Goal: Task Accomplishment & Management: Use online tool/utility

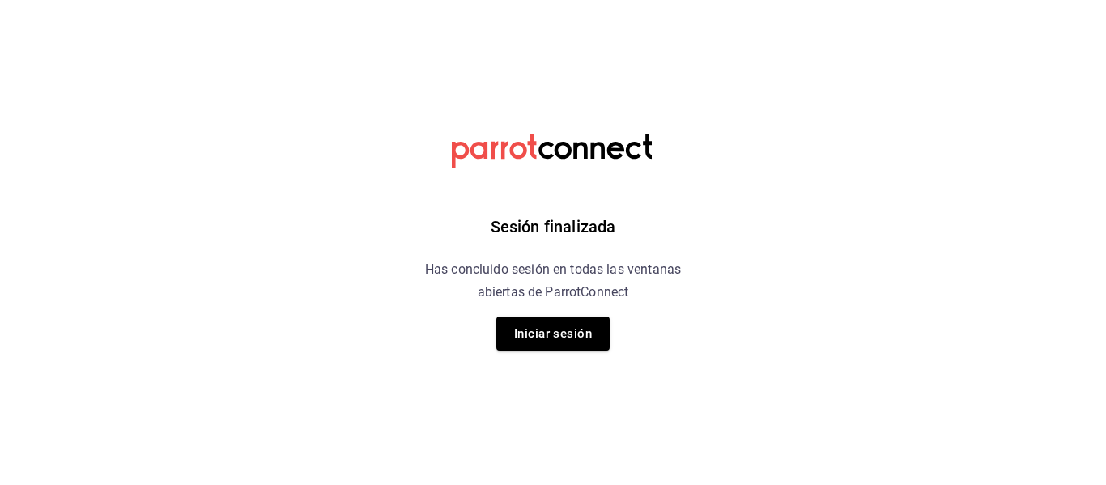
click at [534, 327] on button "Iniciar sesión" at bounding box center [552, 334] width 113 height 34
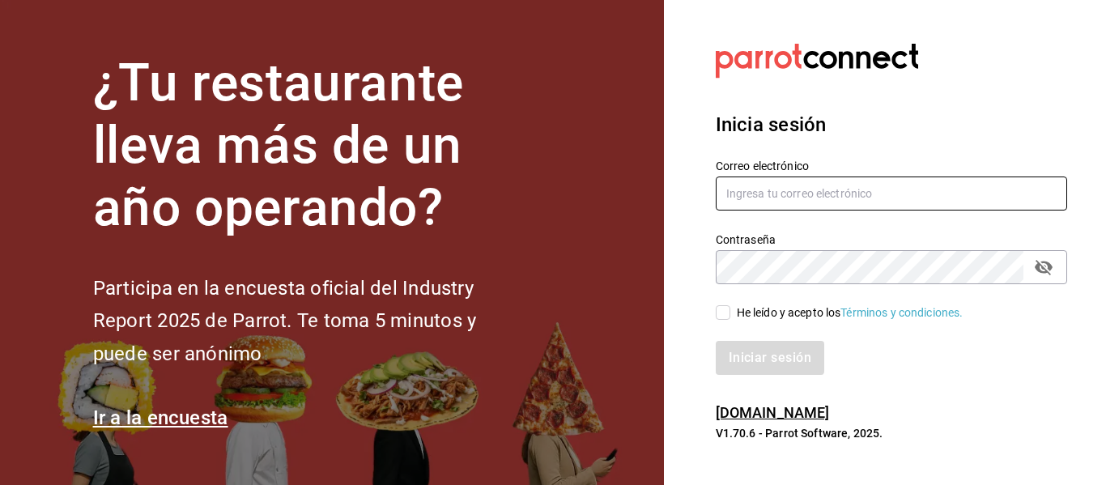
type input "[EMAIL_ADDRESS][DOMAIN_NAME]"
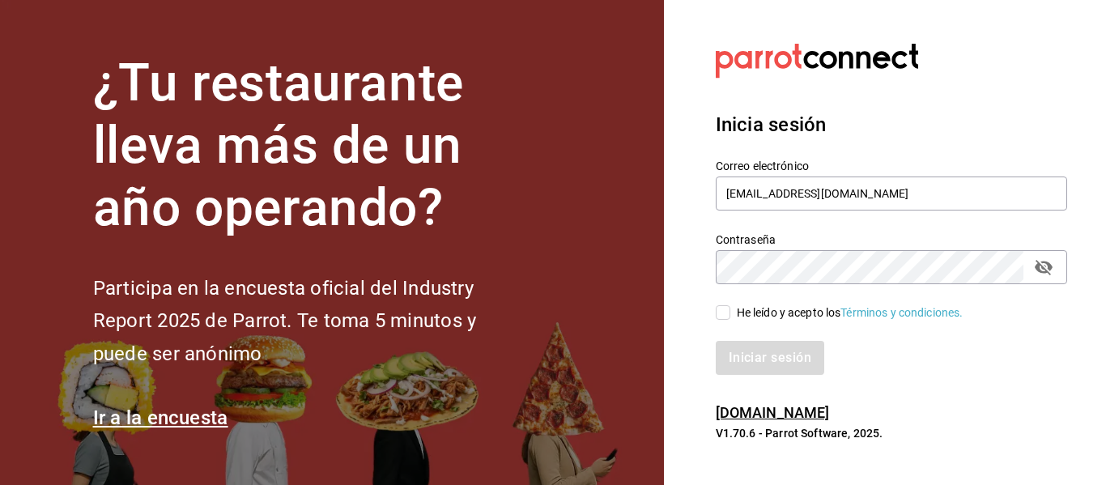
click at [718, 311] on input "He leído y acepto los Términos y condiciones." at bounding box center [723, 312] width 15 height 15
checkbox input "true"
click at [758, 351] on button "Iniciar sesión" at bounding box center [771, 358] width 110 height 34
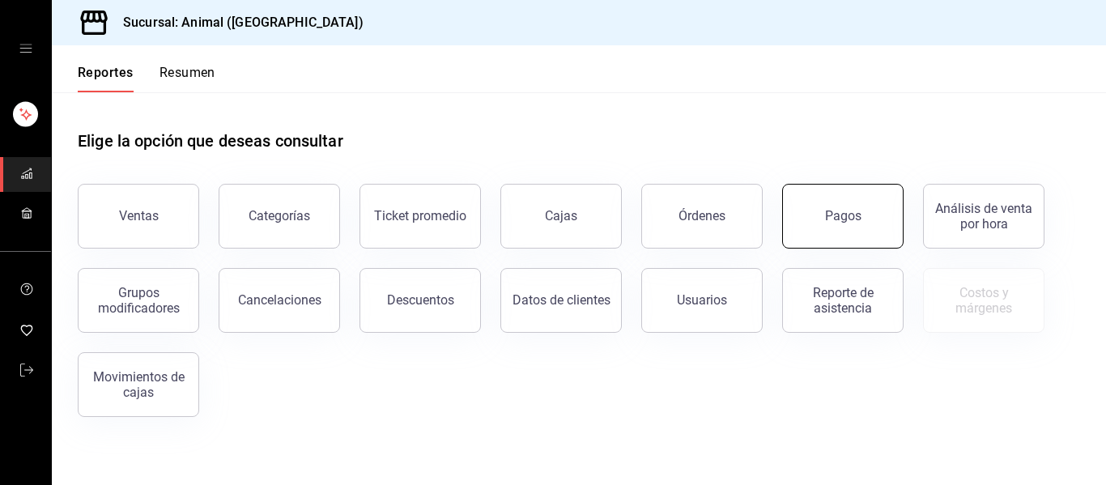
click at [828, 204] on button "Pagos" at bounding box center [842, 216] width 121 height 65
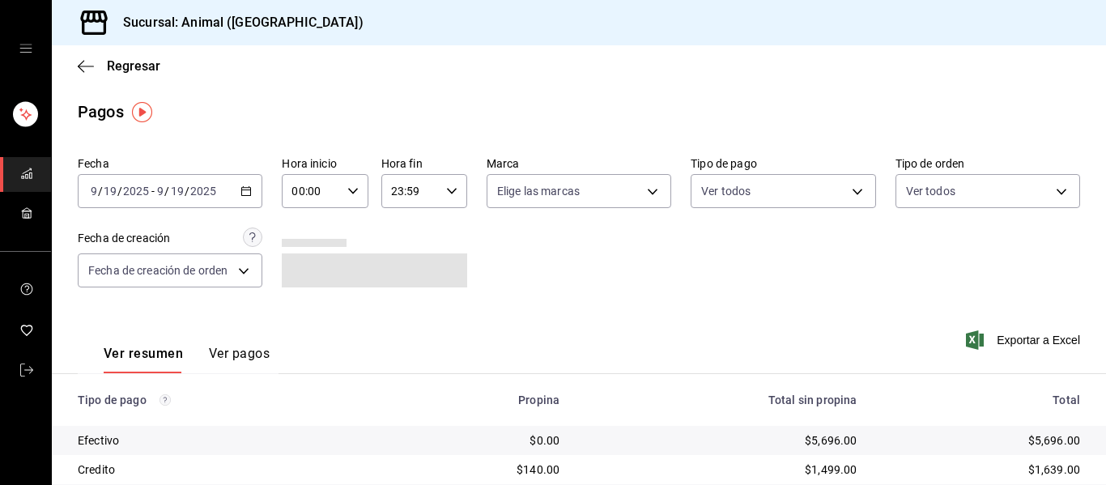
click at [348, 193] on \(Stroke\) "button" at bounding box center [353, 191] width 10 height 6
click at [297, 235] on span "00" at bounding box center [300, 232] width 17 height 13
click at [297, 235] on span "05" at bounding box center [300, 232] width 17 height 13
type input "05:00"
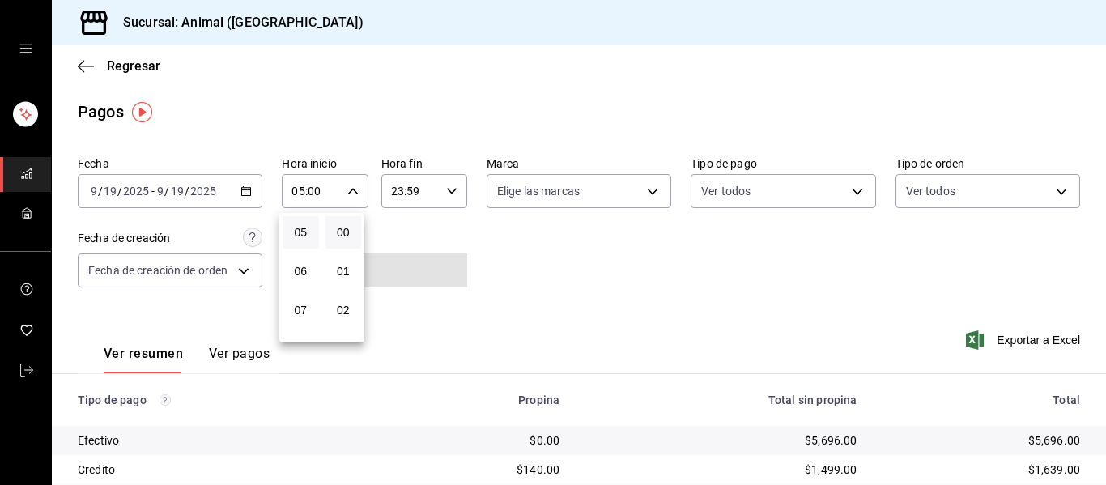
click at [449, 192] on div at bounding box center [553, 242] width 1106 height 485
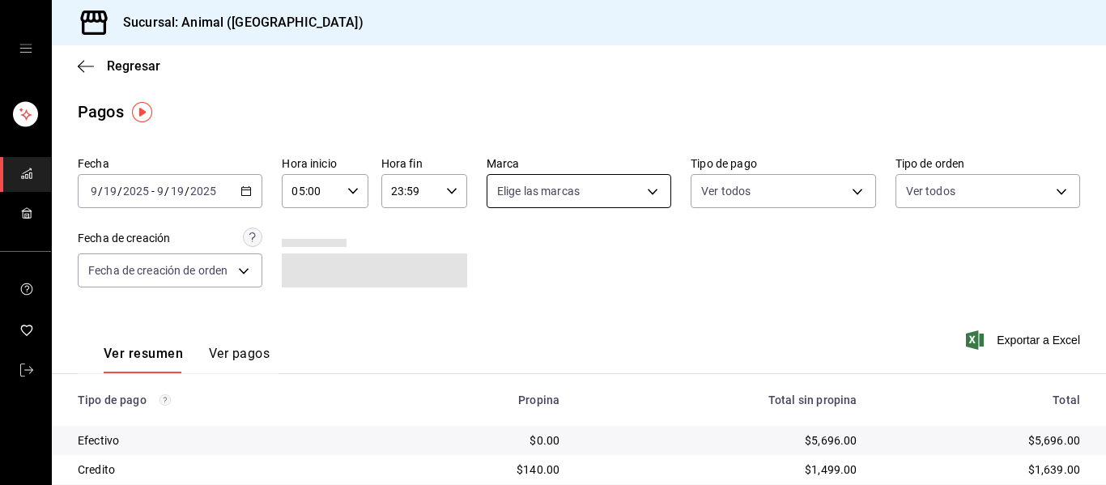
click at [646, 193] on body "Sucursal: Animal (Puebla) Regresar Pagos Fecha 2025-09-19 9 / 19 / 2025 - 2025-…" at bounding box center [553, 242] width 1106 height 485
click at [501, 259] on input "checkbox" at bounding box center [499, 254] width 15 height 15
checkbox input "true"
type input "96838179-8fbb-4073-aae3-1789726318c8"
checkbox input "true"
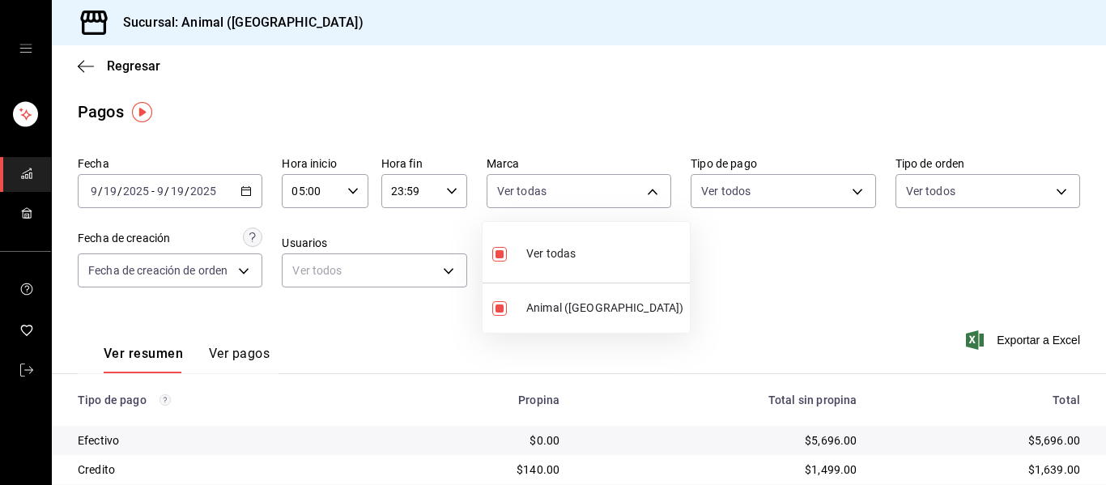
click at [781, 255] on div at bounding box center [553, 242] width 1106 height 485
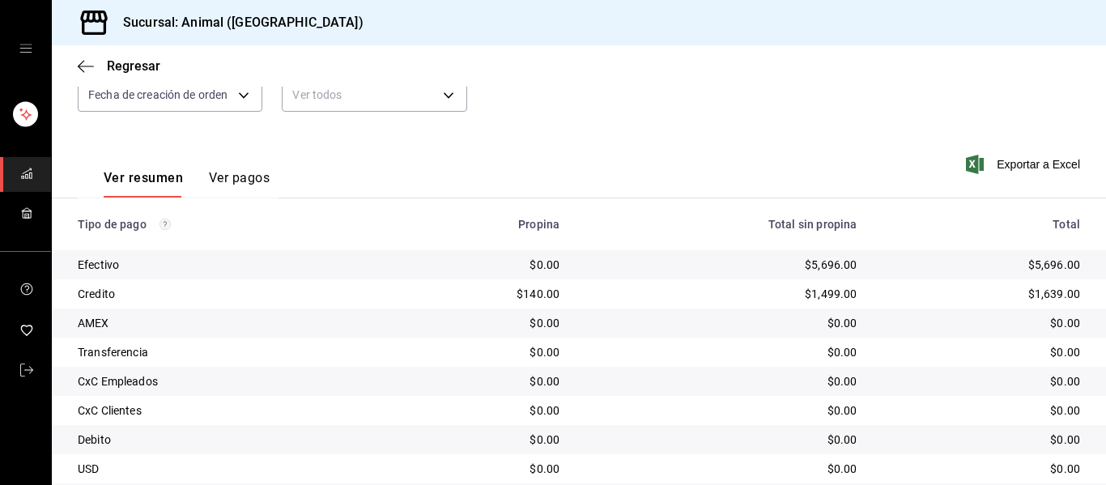
scroll to position [230, 0]
